Goal: Transaction & Acquisition: Book appointment/travel/reservation

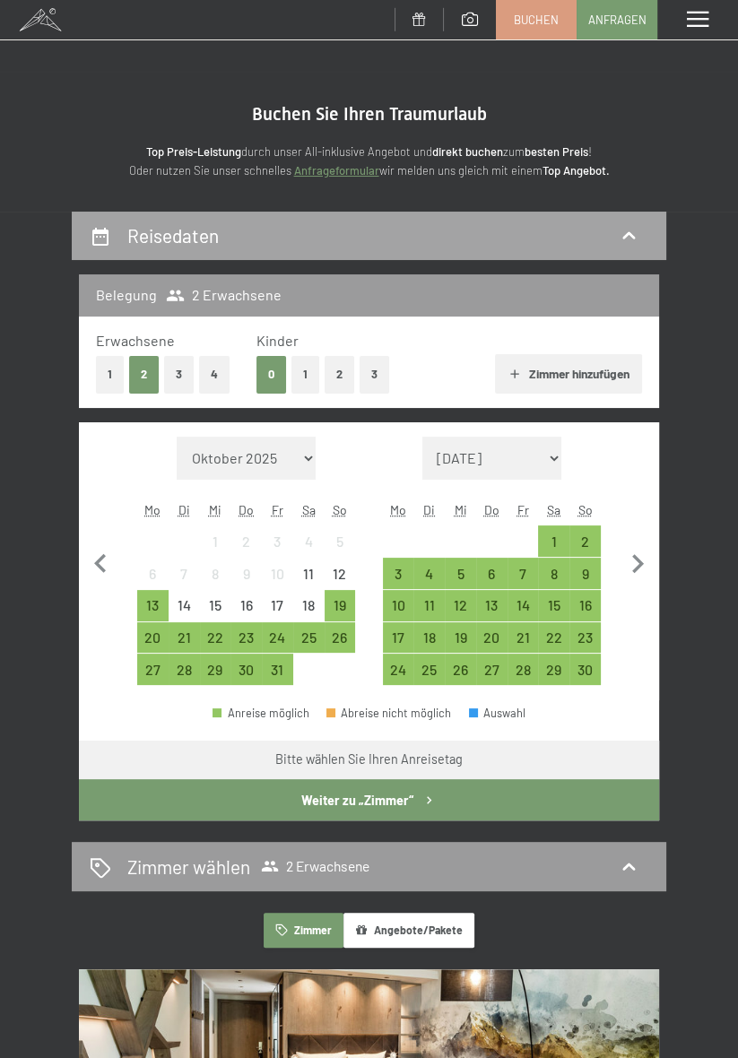
click at [633, 247] on icon at bounding box center [629, 236] width 22 height 22
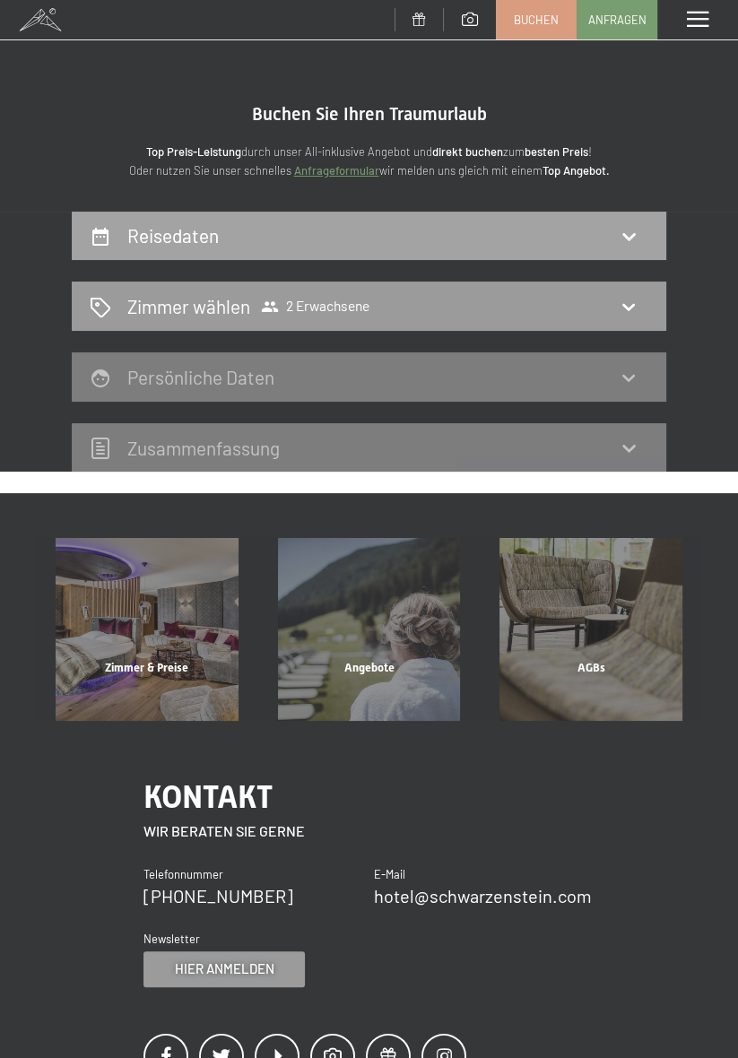
click at [637, 231] on icon at bounding box center [629, 236] width 22 height 22
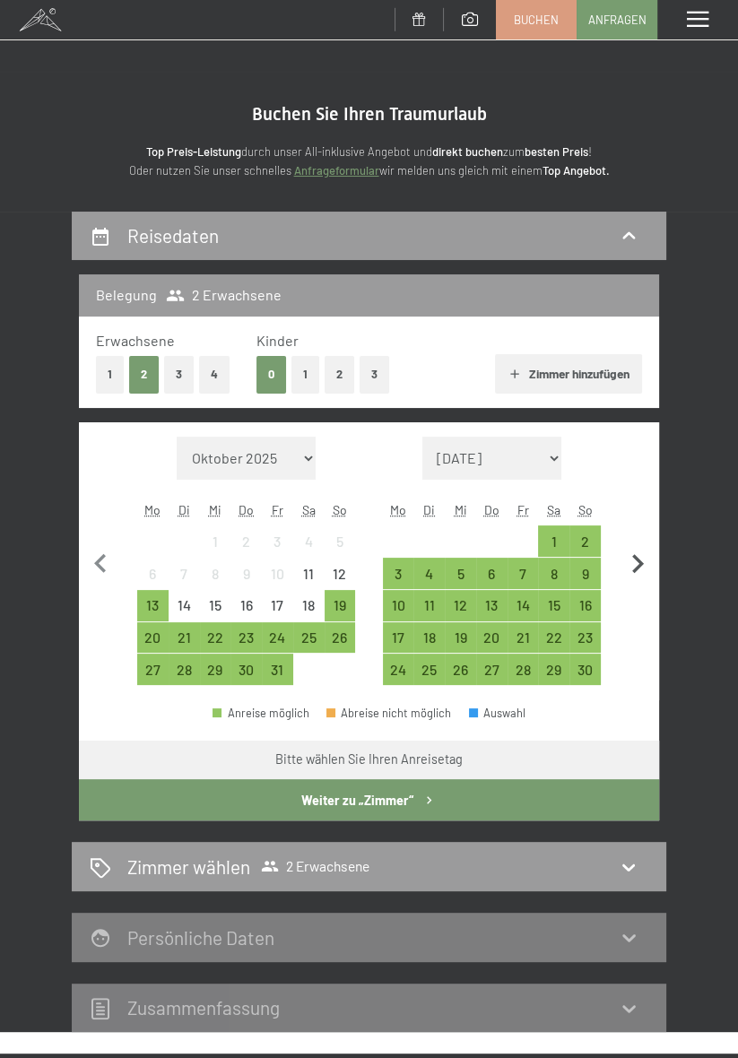
click at [638, 561] on icon "button" at bounding box center [638, 564] width 38 height 38
select select "2025-11-01"
select select "2025-12-01"
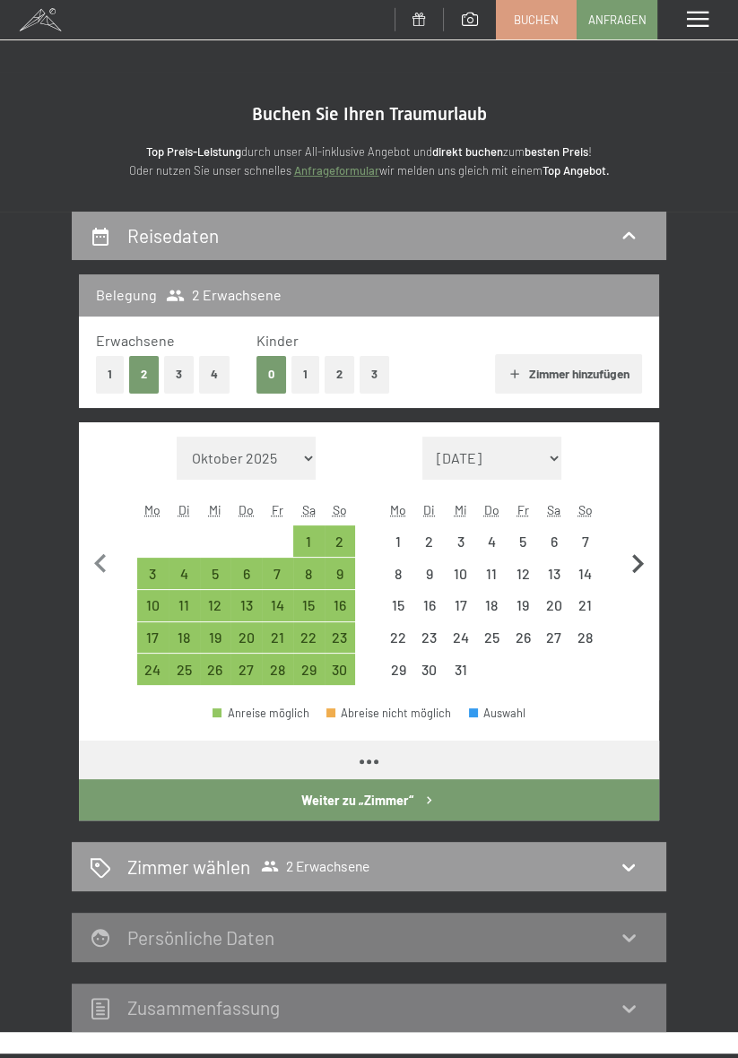
click at [638, 562] on icon "button" at bounding box center [638, 564] width 38 height 38
select select "2025-12-01"
select select "2026-01-01"
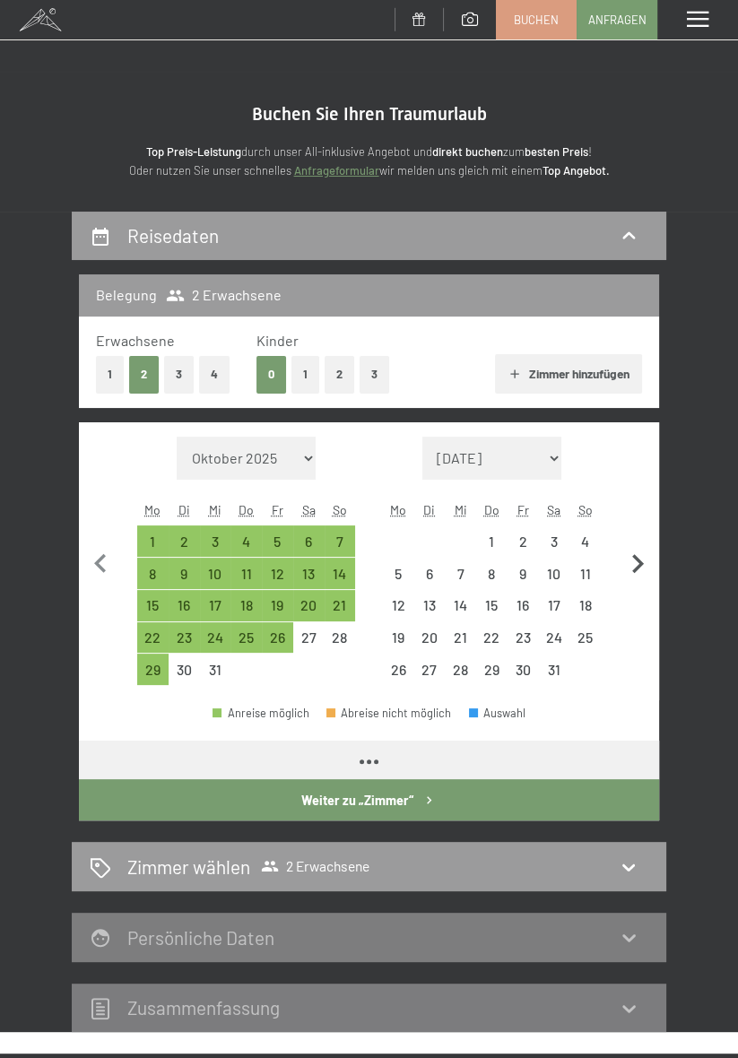
click at [643, 572] on icon "button" at bounding box center [638, 564] width 38 height 38
select select "2026-01-01"
select select "2026-02-01"
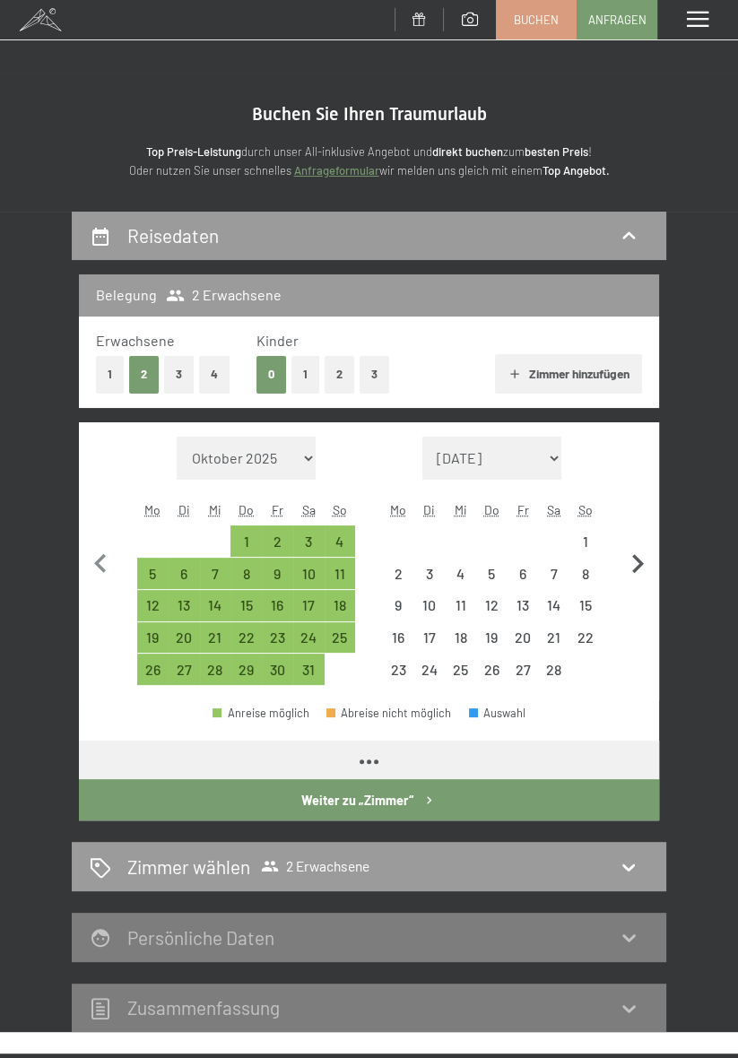
select select "2026-01-01"
select select "2026-02-01"
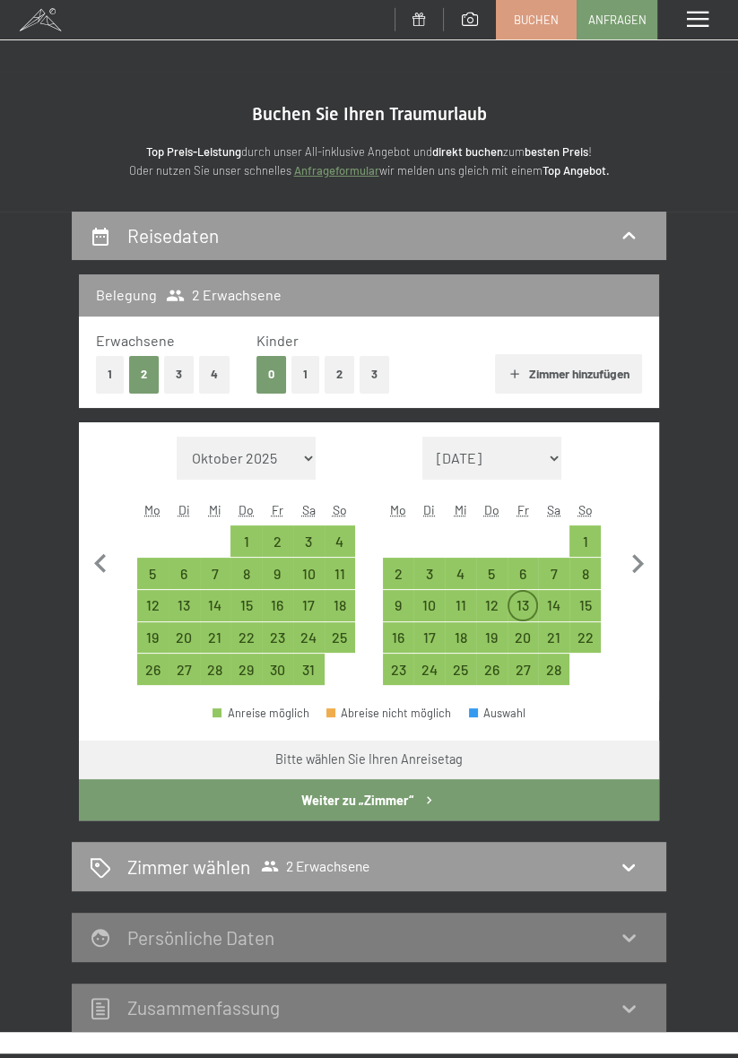
click at [531, 607] on div "13" at bounding box center [523, 612] width 28 height 28
select select "2026-01-01"
select select "2026-02-01"
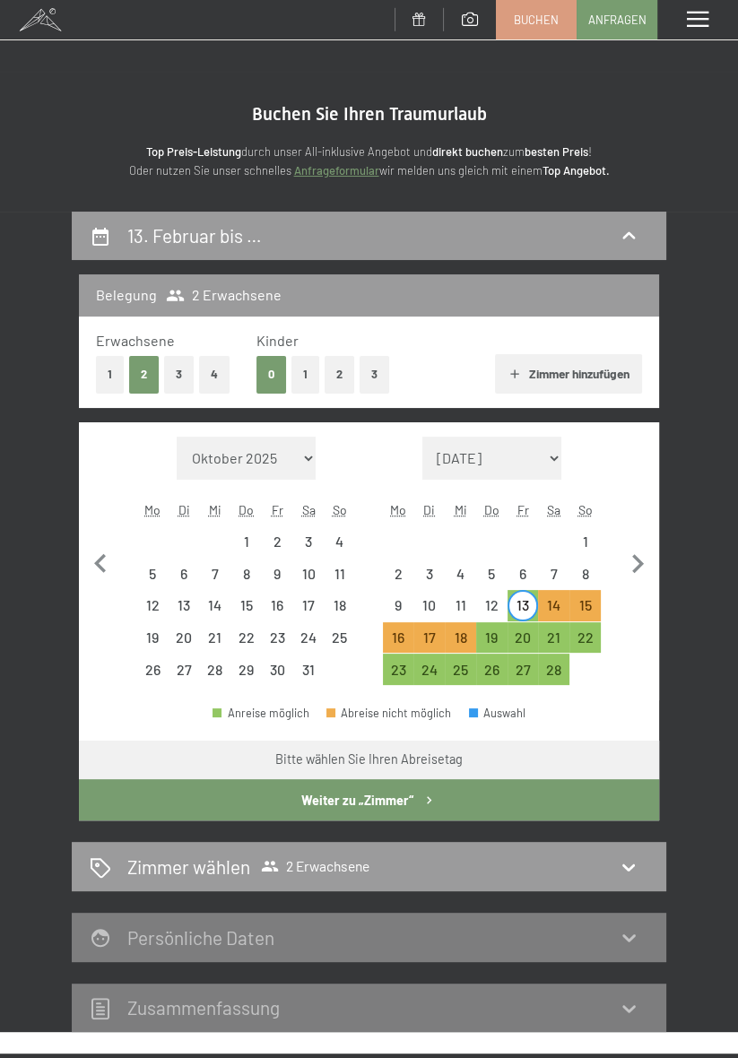
click at [305, 374] on button "1" at bounding box center [305, 374] width 28 height 37
select select "2026-01-01"
select select "2026-02-01"
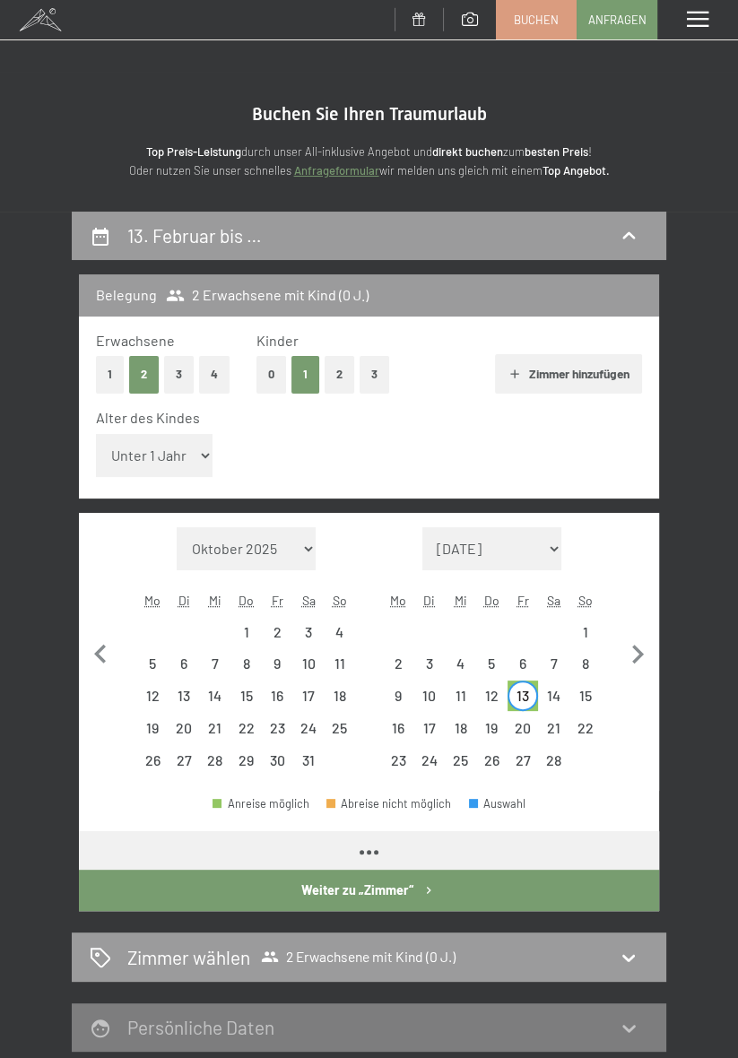
select select "2026-01-01"
select select "2026-02-01"
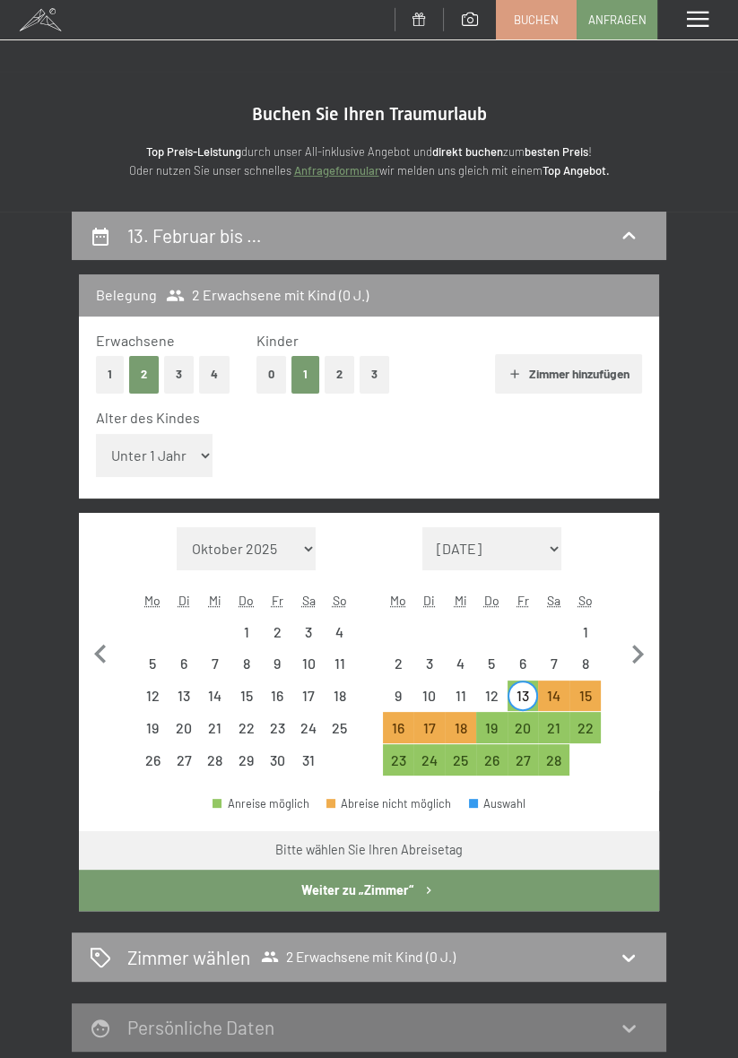
select select "2026-01-01"
select select "2026-02-01"
click at [182, 456] on select "Unter 1 Jahr 1 Jahr 2 Jahre 3 Jahre 4 Jahre 5 Jahre 6 Jahre 7 Jahre 8 Jahre 9 J…" at bounding box center [154, 455] width 117 height 43
select select "16"
click at [96, 434] on select "Unter 1 Jahr 1 Jahr 2 Jahre 3 Jahre 4 Jahre 5 Jahre 6 Jahre 7 Jahre 8 Jahre 9 J…" at bounding box center [154, 455] width 117 height 43
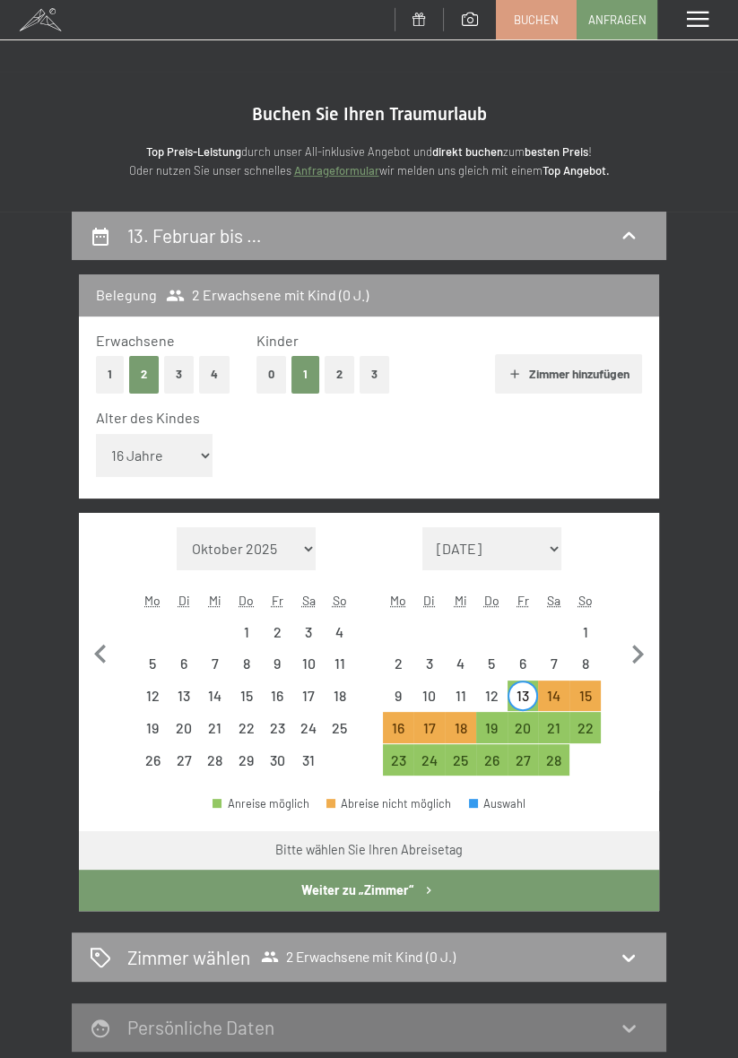
select select "2026-01-01"
select select "2026-02-01"
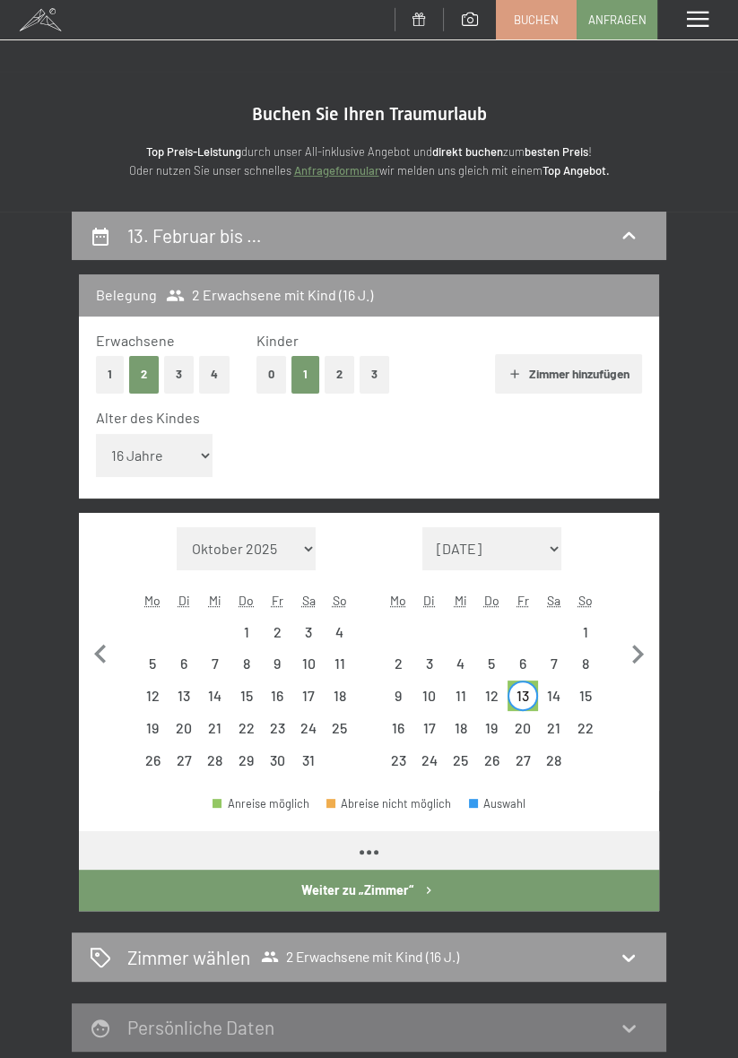
select select "2026-01-01"
select select "2026-02-01"
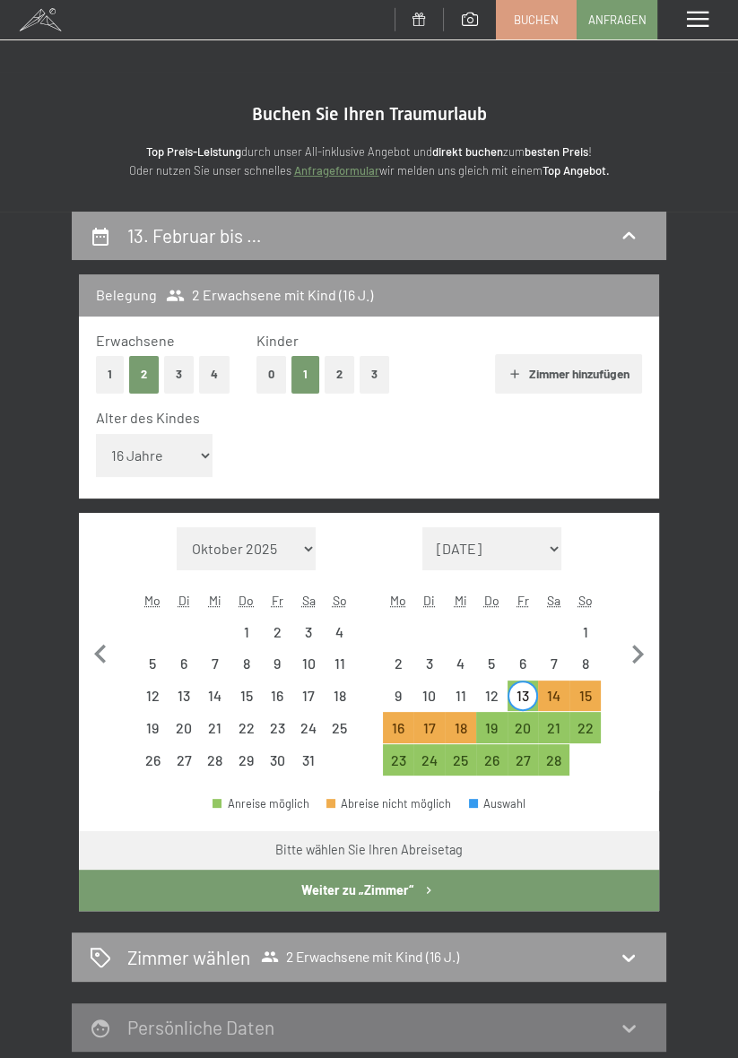
select select "2026-01-01"
select select "2026-02-01"
click at [461, 729] on div "18" at bounding box center [460, 735] width 28 height 28
select select "2026-01-01"
select select "2026-02-01"
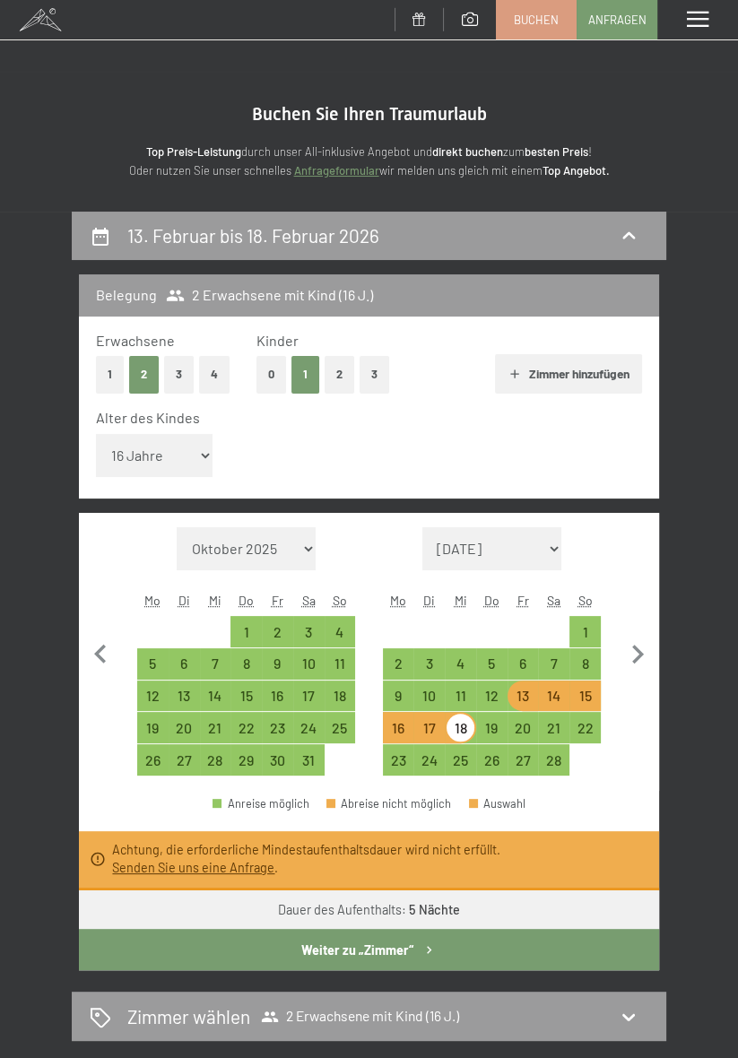
click at [521, 697] on div "13" at bounding box center [523, 702] width 28 height 28
select select "2026-01-01"
select select "2026-02-01"
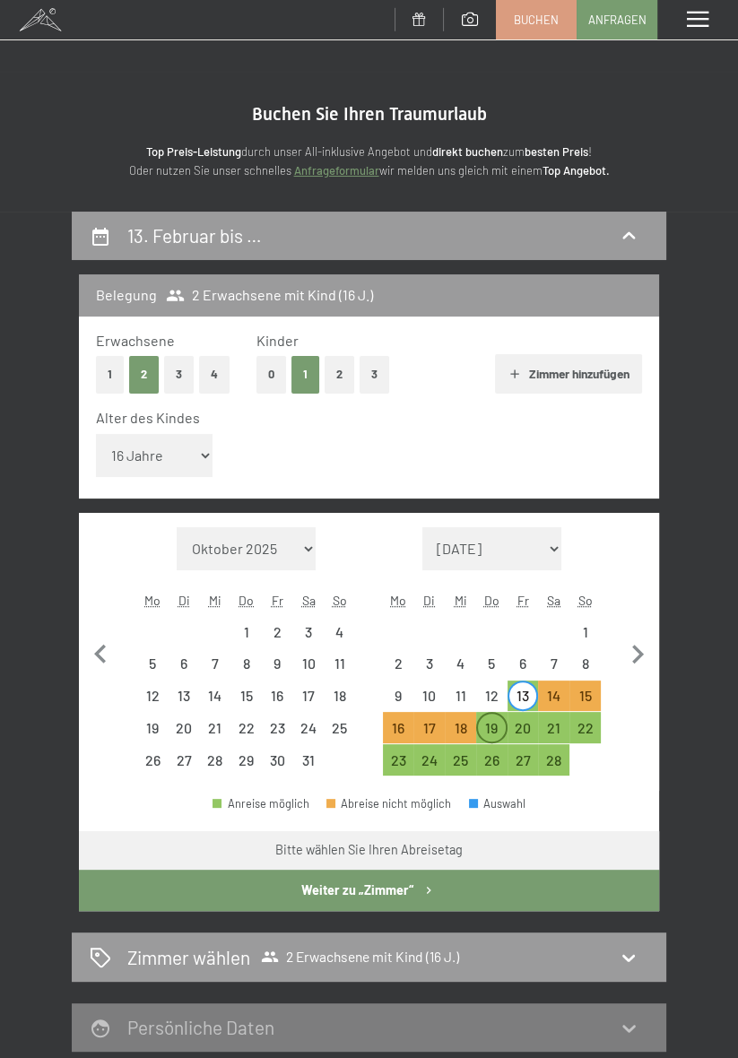
click at [489, 729] on div "19" at bounding box center [492, 735] width 28 height 28
select select "2026-01-01"
select select "2026-02-01"
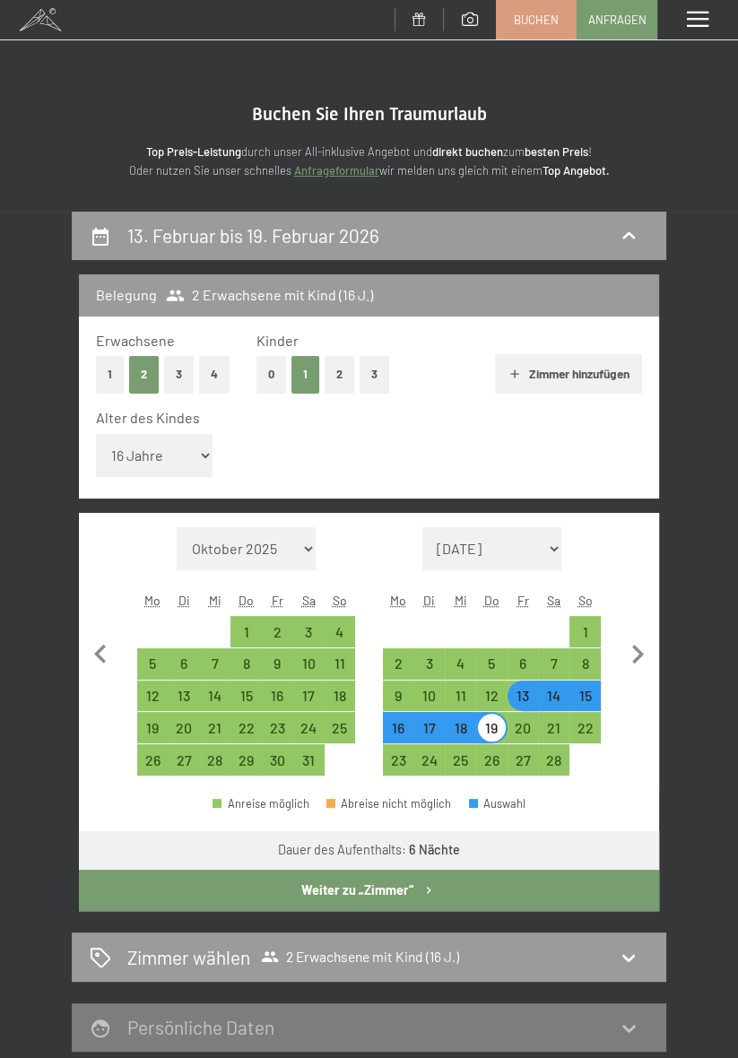
click at [593, 901] on button "Weiter zu „Zimmer“" at bounding box center [369, 890] width 580 height 41
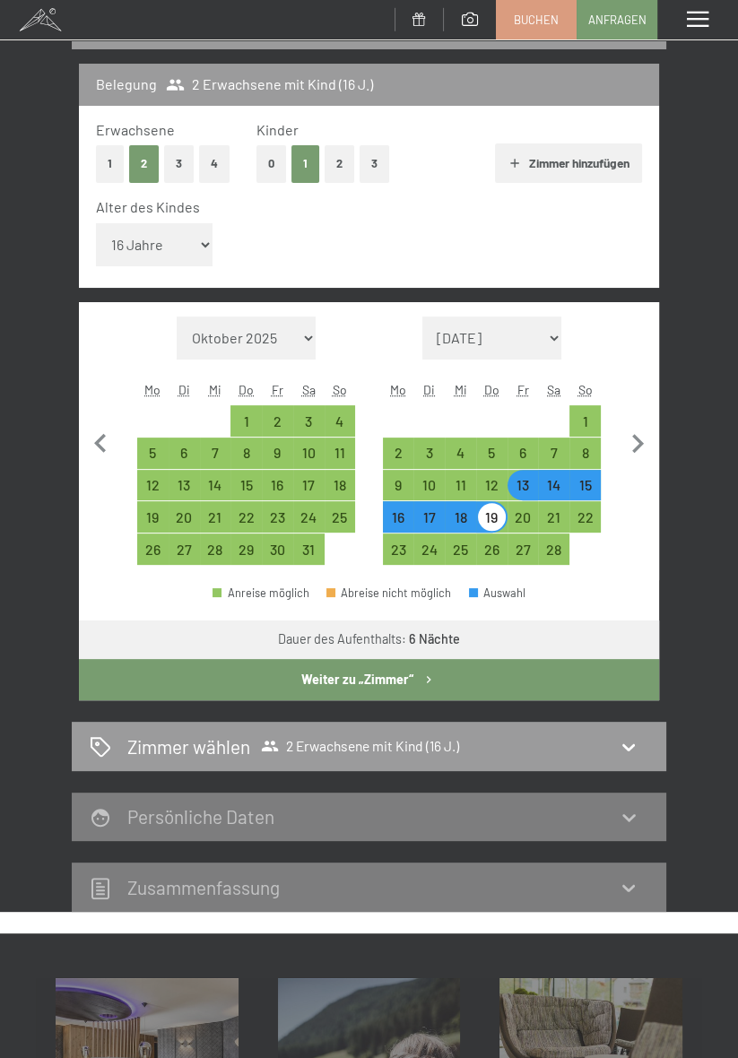
select select "2026-01-01"
select select "2026-02-01"
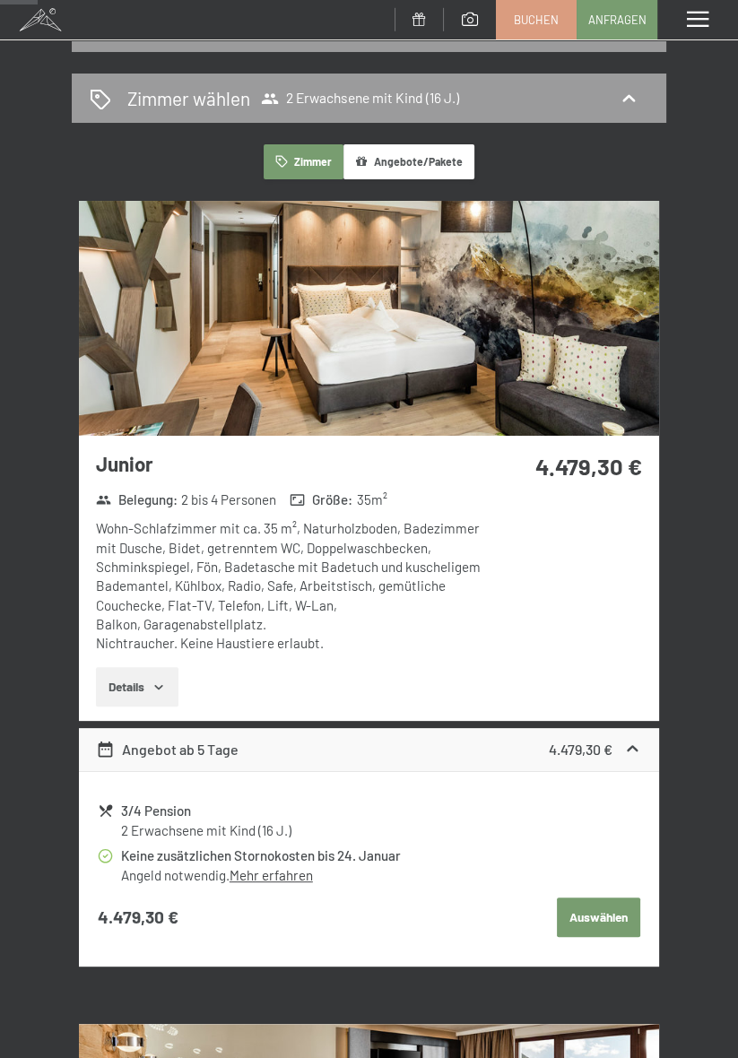
scroll to position [0, 0]
